Goal: Check status: Check status

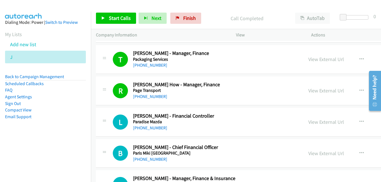
scroll to position [6961, 0]
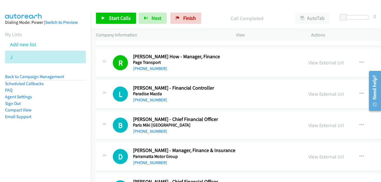
drag, startPoint x: 310, startPoint y: 93, endPoint x: 291, endPoint y: 89, distance: 19.6
click at [310, 93] on link "View External Url" at bounding box center [326, 94] width 36 height 6
click at [314, 125] on link "View External Url" at bounding box center [326, 125] width 36 height 6
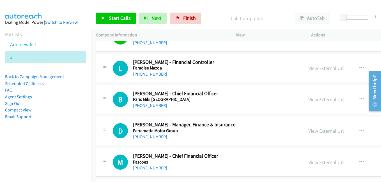
scroll to position [7017, 0]
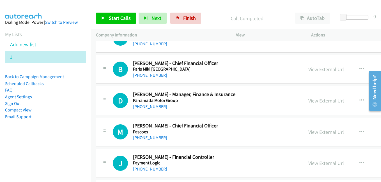
click at [315, 101] on link "View External Url" at bounding box center [326, 101] width 36 height 6
click at [315, 129] on link "View External Url" at bounding box center [326, 132] width 36 height 6
click at [308, 163] on link "View External Url" at bounding box center [326, 163] width 36 height 6
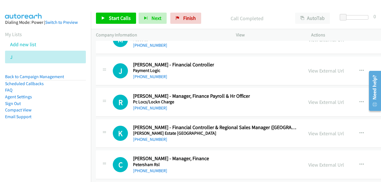
scroll to position [7129, 0]
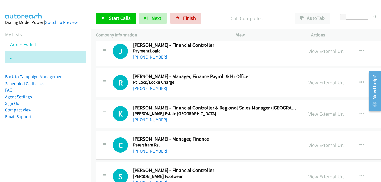
click at [319, 83] on link "View External Url" at bounding box center [326, 82] width 36 height 6
click at [323, 111] on link "View External Url" at bounding box center [326, 114] width 36 height 6
click at [310, 144] on link "View External Url" at bounding box center [326, 145] width 36 height 6
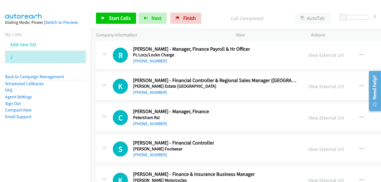
scroll to position [7185, 0]
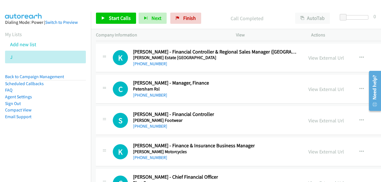
drag, startPoint x: 318, startPoint y: 123, endPoint x: 290, endPoint y: 116, distance: 29.2
click at [318, 123] on link "View External Url" at bounding box center [326, 121] width 36 height 6
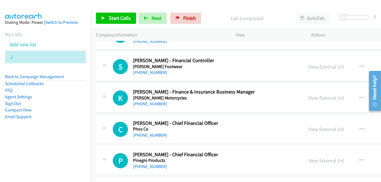
scroll to position [7242, 0]
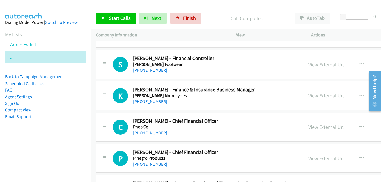
drag, startPoint x: 319, startPoint y: 93, endPoint x: 315, endPoint y: 93, distance: 3.4
click at [319, 93] on link "View External Url" at bounding box center [326, 96] width 36 height 6
drag, startPoint x: 319, startPoint y: 125, endPoint x: 246, endPoint y: 99, distance: 77.9
click at [319, 125] on link "View External Url" at bounding box center [326, 127] width 36 height 6
drag, startPoint x: 319, startPoint y: 161, endPoint x: 298, endPoint y: 148, distance: 24.3
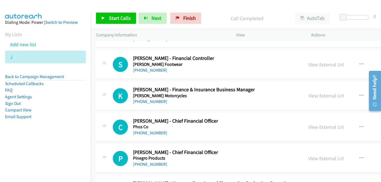
click at [319, 161] on link "View External Url" at bounding box center [326, 158] width 36 height 6
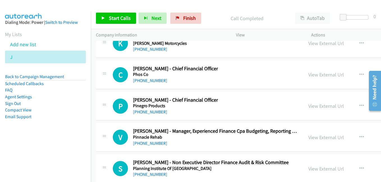
scroll to position [7298, 0]
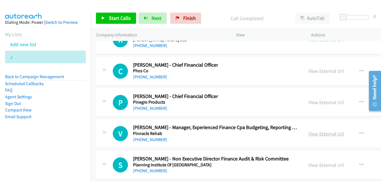
drag, startPoint x: 318, startPoint y: 134, endPoint x: 309, endPoint y: 132, distance: 9.8
click at [318, 134] on link "View External Url" at bounding box center [326, 134] width 36 height 6
click at [317, 166] on link "View External Url" at bounding box center [326, 165] width 36 height 6
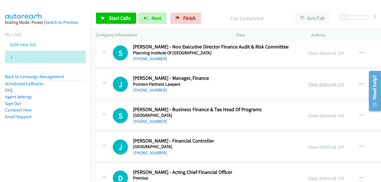
scroll to position [7438, 0]
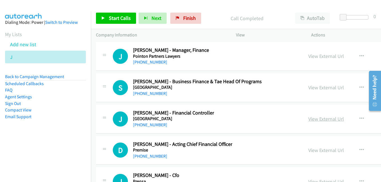
click at [317, 118] on link "View External Url" at bounding box center [326, 119] width 36 height 6
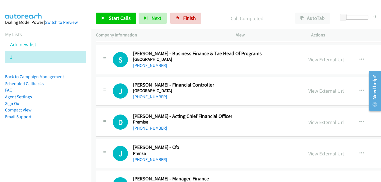
scroll to position [7494, 0]
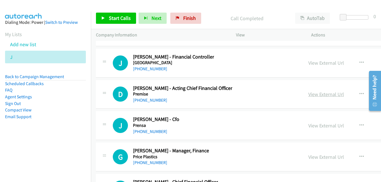
drag, startPoint x: 326, startPoint y: 93, endPoint x: 321, endPoint y: 93, distance: 5.1
click at [326, 93] on link "View External Url" at bounding box center [326, 94] width 36 height 6
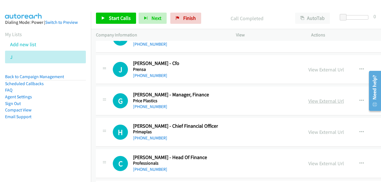
click at [310, 103] on link "View External Url" at bounding box center [326, 101] width 36 height 6
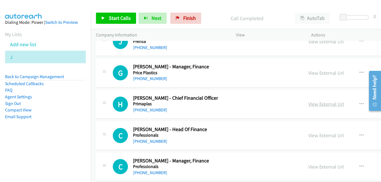
click at [311, 105] on link "View External Url" at bounding box center [326, 104] width 36 height 6
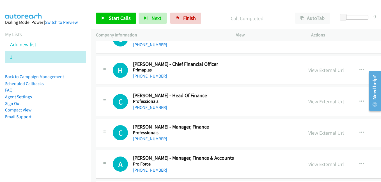
scroll to position [7635, 0]
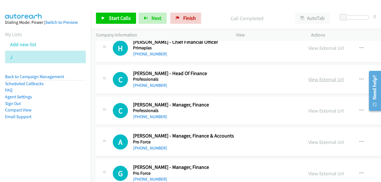
click at [311, 82] on link "View External Url" at bounding box center [326, 79] width 36 height 6
click at [311, 110] on link "View External Url" at bounding box center [326, 111] width 36 height 6
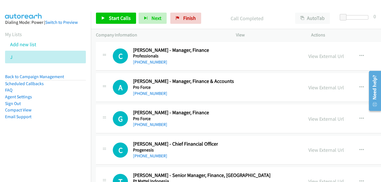
scroll to position [7691, 0]
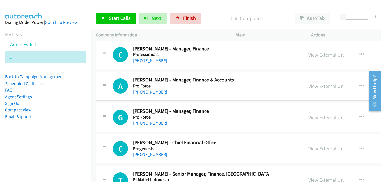
click at [313, 89] on link "View External Url" at bounding box center [326, 86] width 36 height 6
click at [325, 116] on link "View External Url" at bounding box center [326, 118] width 36 height 6
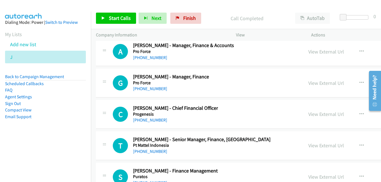
scroll to position [7775, 0]
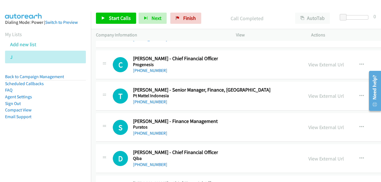
drag, startPoint x: 321, startPoint y: 96, endPoint x: 221, endPoint y: 67, distance: 104.4
click at [321, 96] on link "View External Url" at bounding box center [326, 96] width 36 height 6
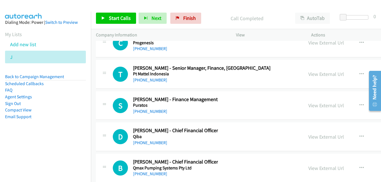
scroll to position [7803, 0]
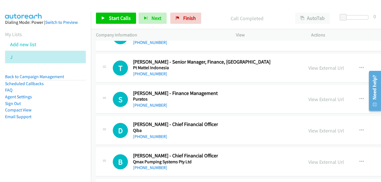
click at [312, 99] on link "View External Url" at bounding box center [326, 99] width 36 height 6
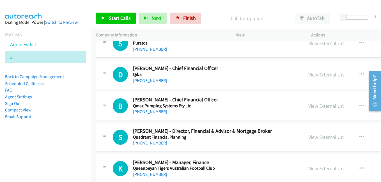
drag, startPoint x: 316, startPoint y: 75, endPoint x: 310, endPoint y: 73, distance: 6.1
click at [316, 75] on link "View External Url" at bounding box center [326, 75] width 36 height 6
click at [327, 107] on link "View External Url" at bounding box center [326, 106] width 36 height 6
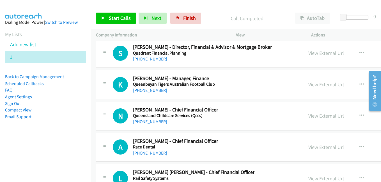
scroll to position [7971, 0]
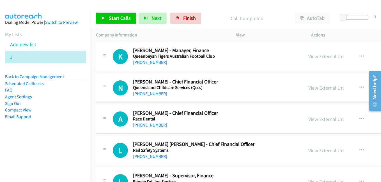
click at [311, 89] on link "View External Url" at bounding box center [326, 88] width 36 height 6
click at [323, 119] on link "View External Url" at bounding box center [326, 119] width 36 height 6
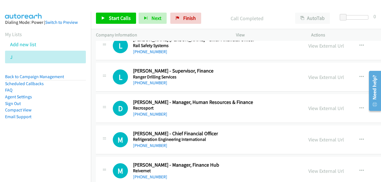
scroll to position [8084, 0]
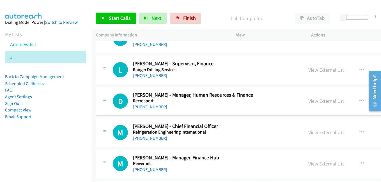
click at [318, 103] on link "View External Url" at bounding box center [326, 101] width 36 height 6
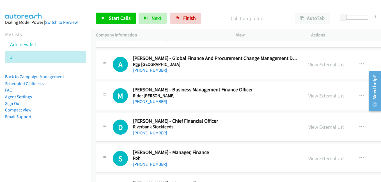
scroll to position [8252, 0]
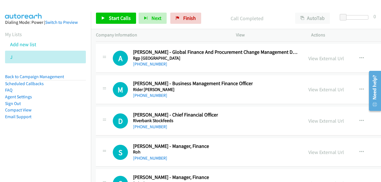
drag, startPoint x: 312, startPoint y: 122, endPoint x: 223, endPoint y: 30, distance: 127.8
click at [312, 122] on link "View External Url" at bounding box center [326, 121] width 36 height 6
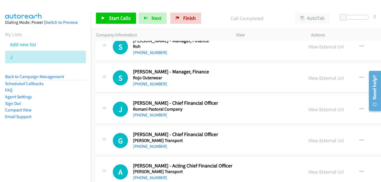
scroll to position [8364, 0]
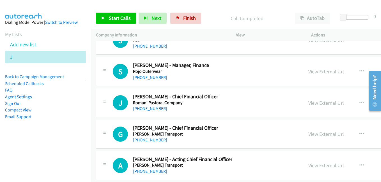
click at [308, 102] on link "View External Url" at bounding box center [326, 103] width 36 height 6
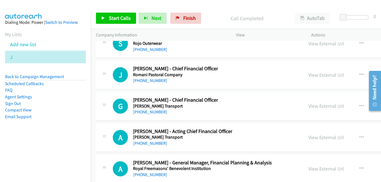
drag, startPoint x: 319, startPoint y: 105, endPoint x: 287, endPoint y: 92, distance: 35.1
click at [319, 105] on link "View External Url" at bounding box center [326, 106] width 36 height 6
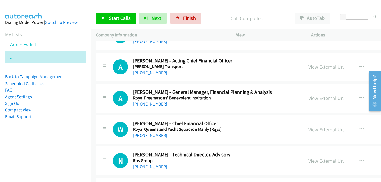
scroll to position [8477, 0]
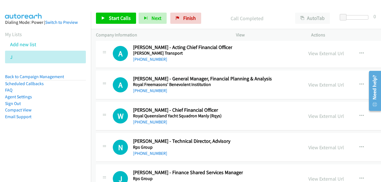
drag, startPoint x: 314, startPoint y: 52, endPoint x: 213, endPoint y: 30, distance: 103.2
click at [314, 52] on link "View External Url" at bounding box center [326, 53] width 36 height 6
click at [313, 87] on link "View External Url" at bounding box center [326, 85] width 36 height 6
click at [311, 116] on link "View External Url" at bounding box center [326, 116] width 36 height 6
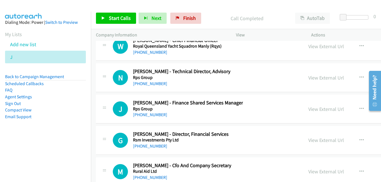
scroll to position [8561, 0]
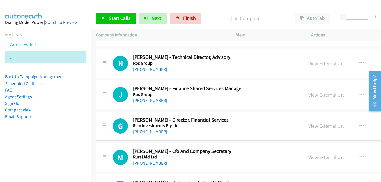
drag, startPoint x: 317, startPoint y: 95, endPoint x: 322, endPoint y: 102, distance: 8.1
click at [314, 95] on link "View External Url" at bounding box center [326, 95] width 36 height 6
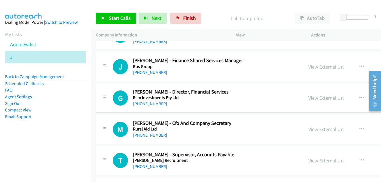
drag, startPoint x: 318, startPoint y: 97, endPoint x: 83, endPoint y: 1, distance: 254.1
click at [317, 100] on link "View External Url" at bounding box center [326, 98] width 36 height 6
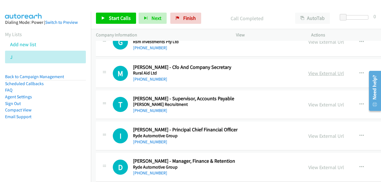
click at [310, 75] on link "View External Url" at bounding box center [326, 73] width 36 height 6
drag, startPoint x: 312, startPoint y: 136, endPoint x: 308, endPoint y: 135, distance: 3.3
click at [312, 136] on link "View External Url" at bounding box center [326, 136] width 36 height 6
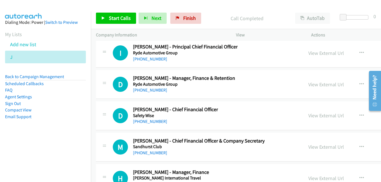
scroll to position [8729, 0]
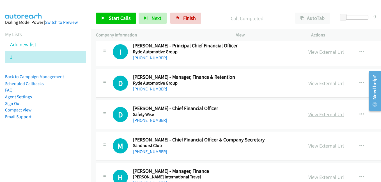
click at [316, 114] on link "View External Url" at bounding box center [326, 114] width 36 height 6
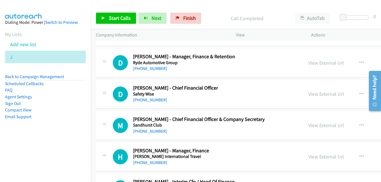
scroll to position [8785, 0]
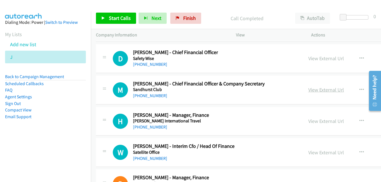
click at [321, 90] on link "View External Url" at bounding box center [326, 90] width 36 height 6
drag, startPoint x: 315, startPoint y: 124, endPoint x: 297, endPoint y: 117, distance: 19.0
click at [315, 124] on link "View External Url" at bounding box center [326, 121] width 36 height 6
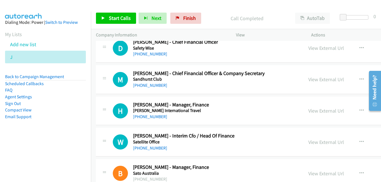
scroll to position [8813, 0]
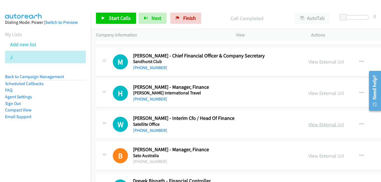
click at [314, 123] on link "View External Url" at bounding box center [326, 125] width 36 height 6
